Goal: Navigation & Orientation: Find specific page/section

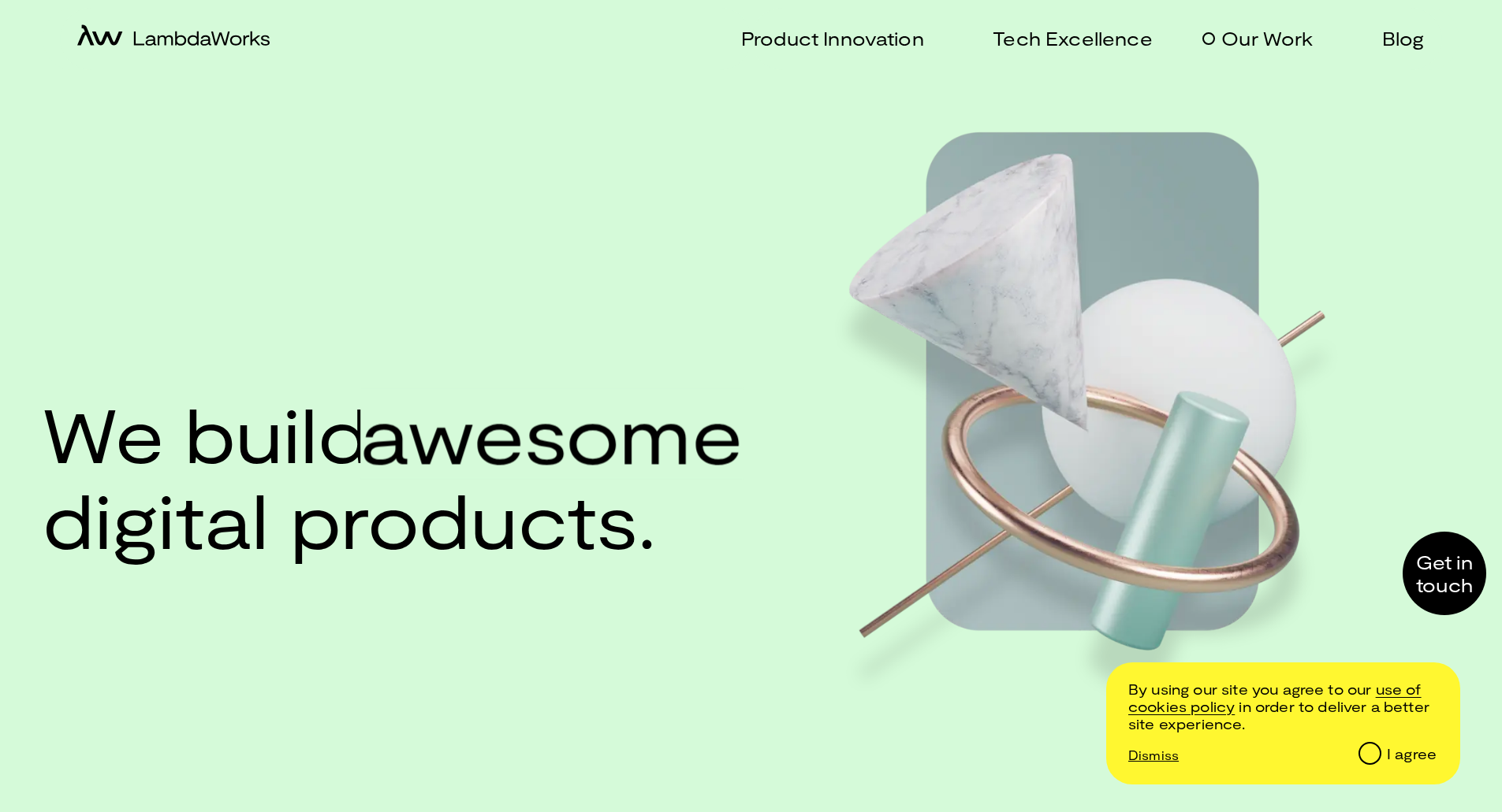
click at [1293, 41] on p "Our Work" at bounding box center [1266, 38] width 92 height 23
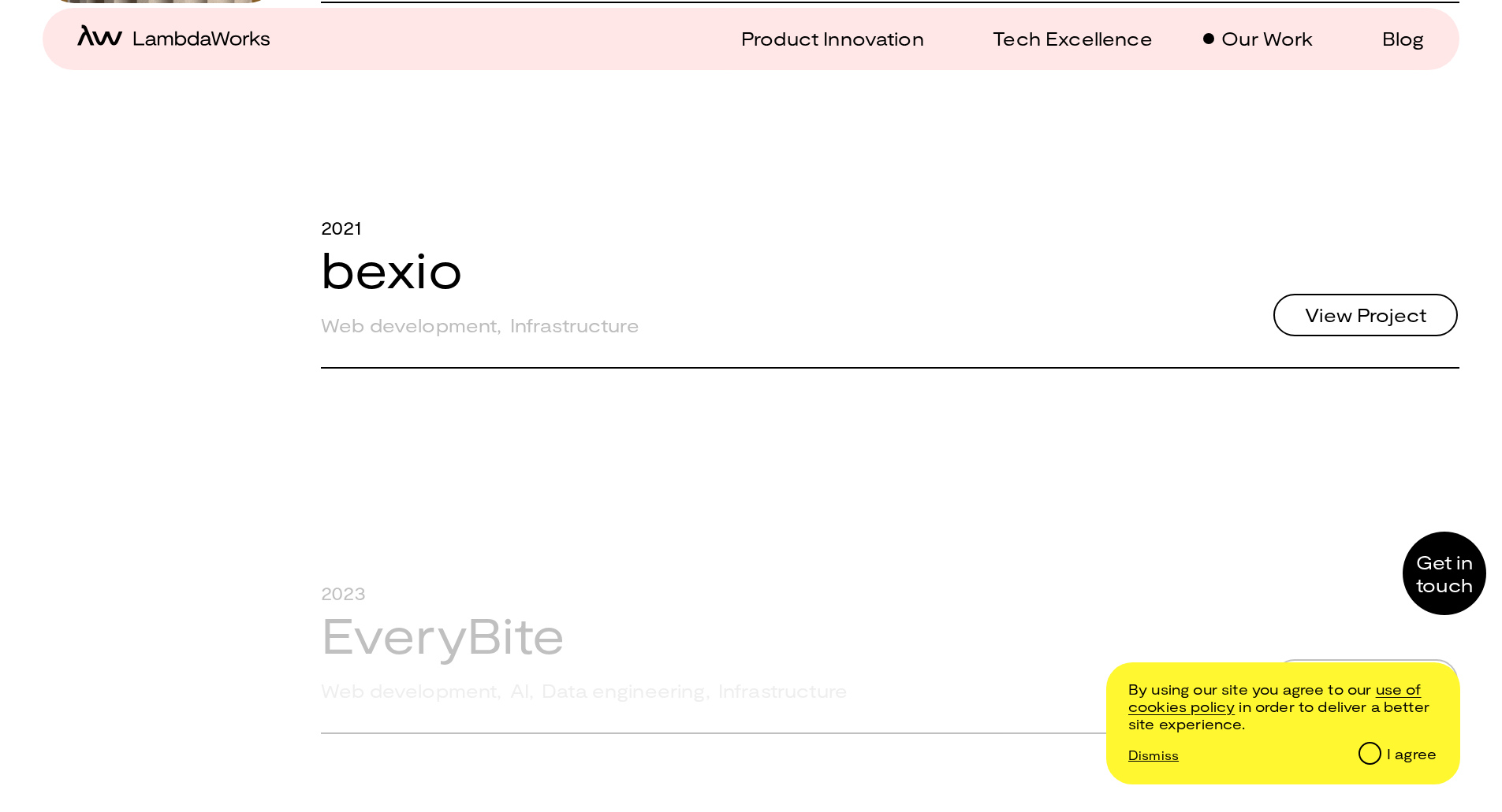
scroll to position [787, 0]
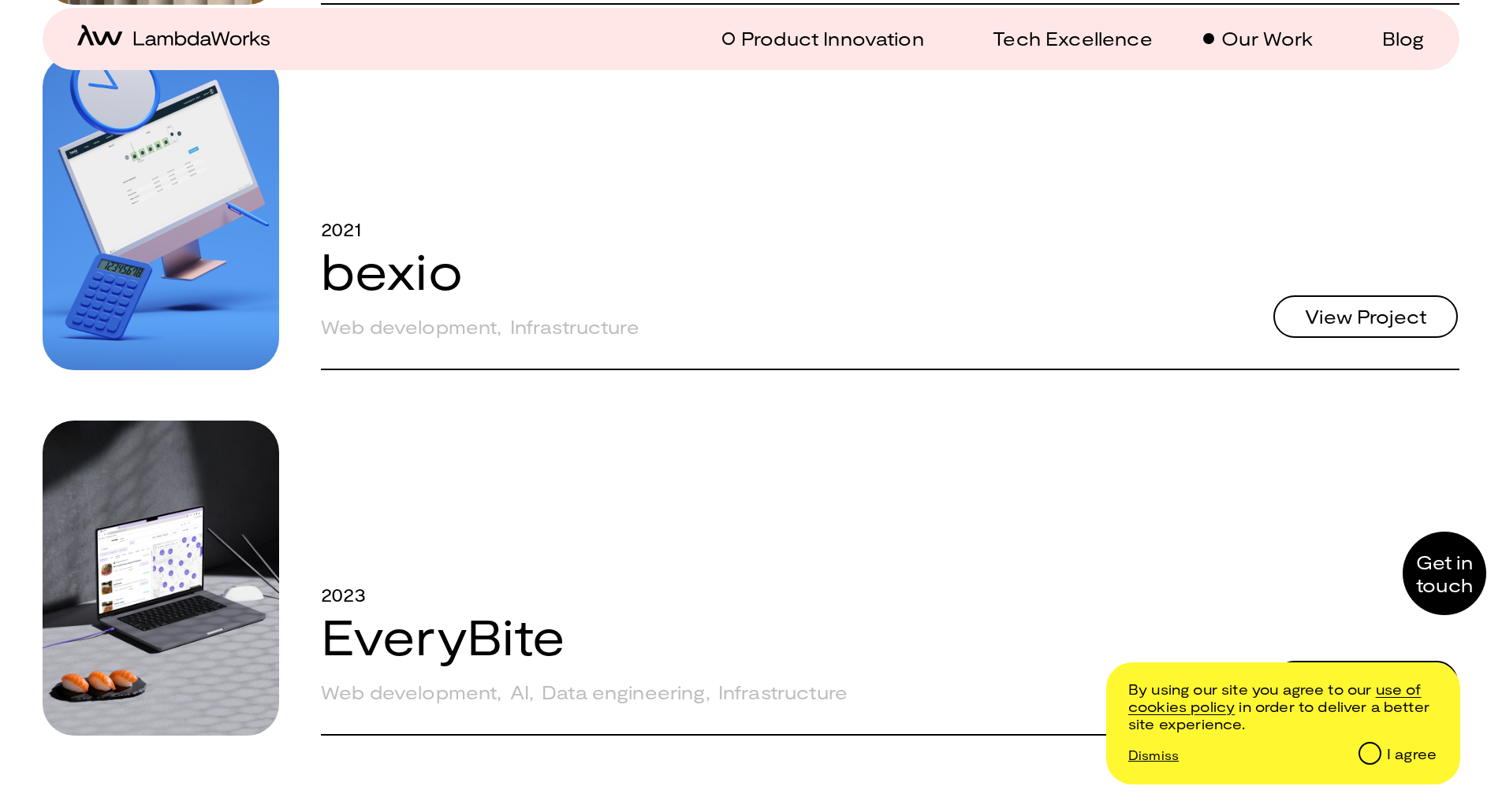
click at [833, 38] on p "Product Innovation" at bounding box center [832, 38] width 183 height 23
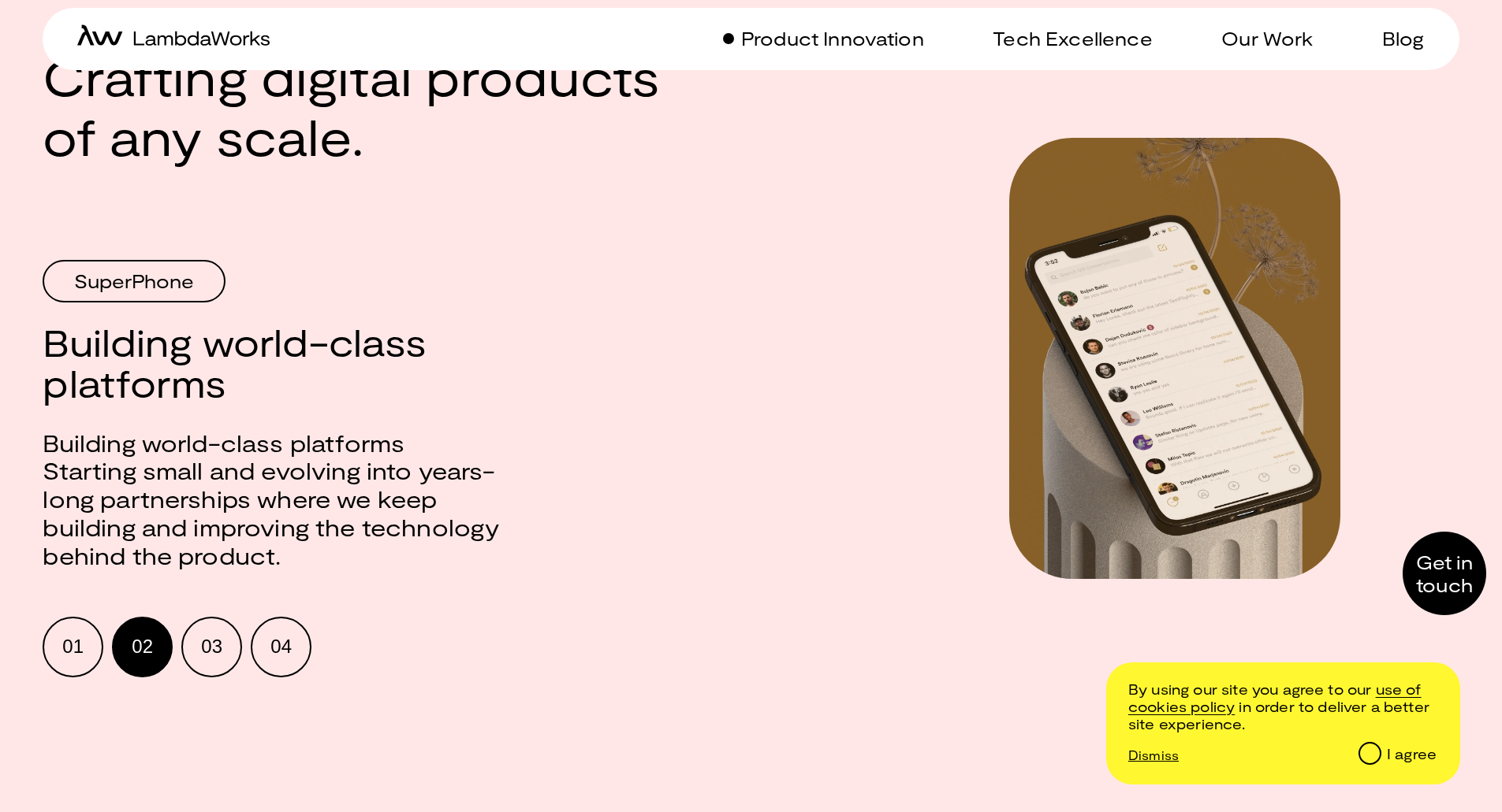
scroll to position [1224, 0]
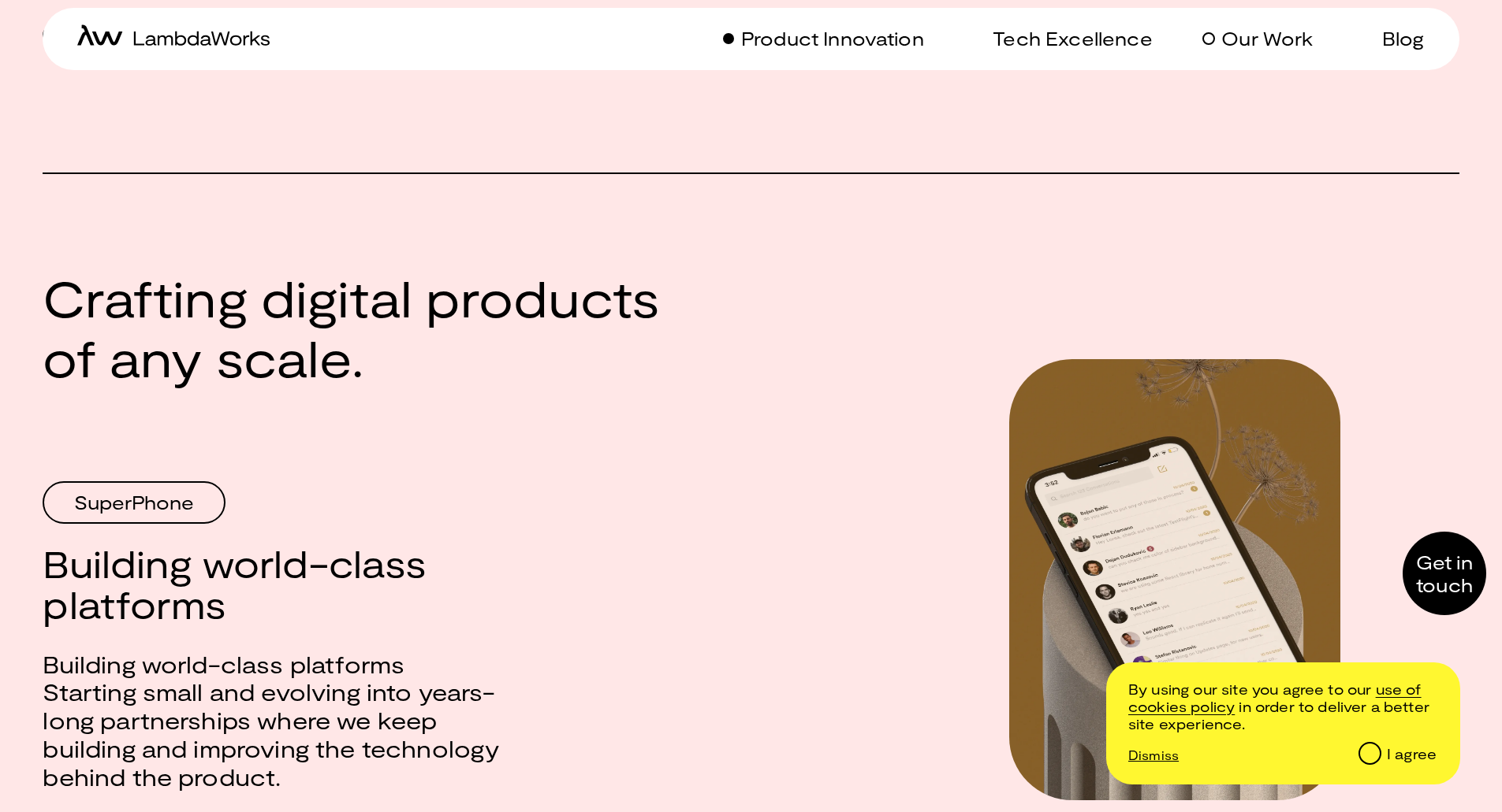
click at [1238, 38] on p "Our Work" at bounding box center [1266, 38] width 92 height 23
